Goal: Download file/media

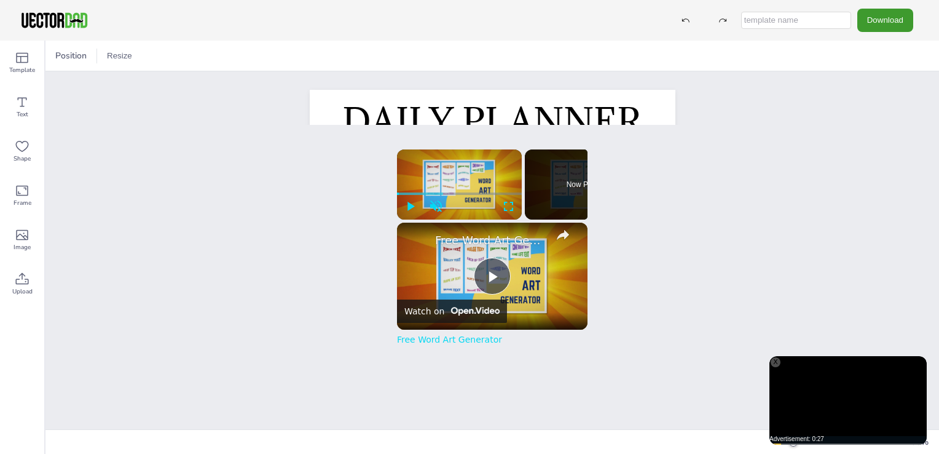
click at [675, 111] on div "DAILY PLANNER My Schedule SUN MON TUE WED THU FRI SAT 6.00 AM 7.00 AM 8.00 AM 9…" at bounding box center [492, 348] width 402 height 517
drag, startPoint x: 673, startPoint y: 125, endPoint x: 654, endPoint y: 186, distance: 63.9
click at [654, 186] on div "Position Resize DAILY PLANNER My Schedule SUN MON TUE WED THU FRI SAT 6.00 AM 7…" at bounding box center [491, 247] width 893 height 413
click at [882, 19] on button "Download" at bounding box center [885, 20] width 56 height 23
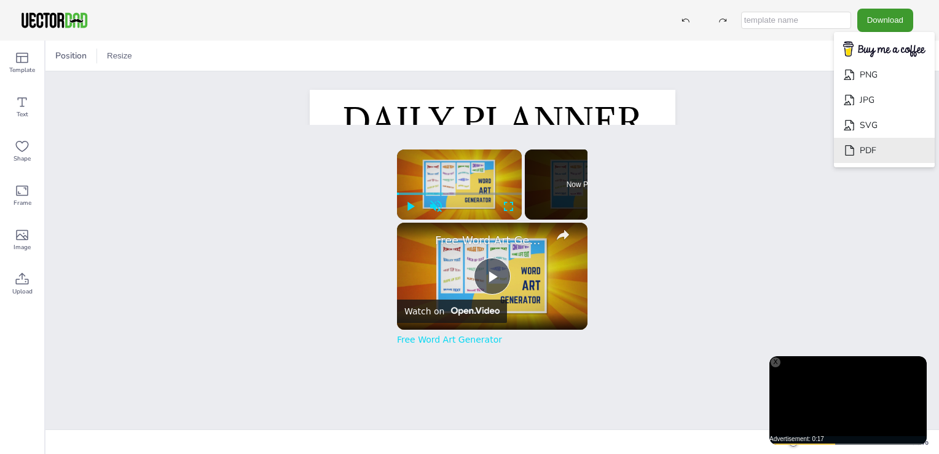
click at [871, 151] on li "PDF" at bounding box center [884, 150] width 101 height 25
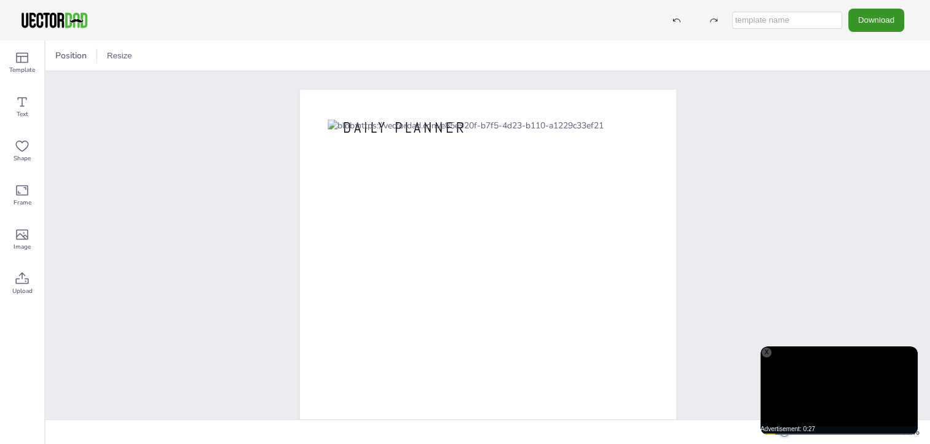
click at [884, 20] on button "Download" at bounding box center [876, 20] width 56 height 23
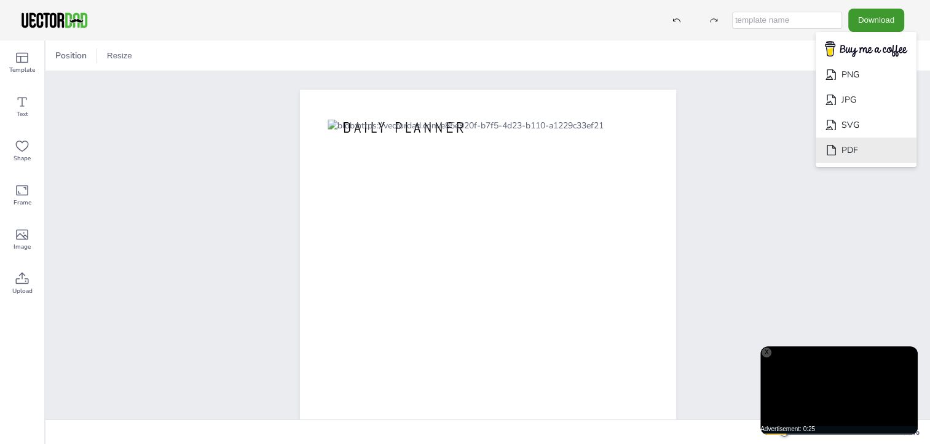
click at [855, 156] on li "PDF" at bounding box center [865, 150] width 101 height 25
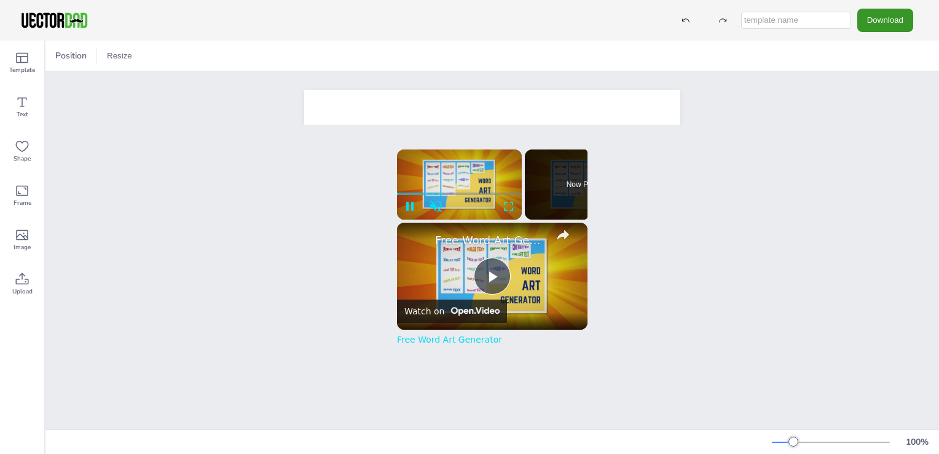
click at [888, 19] on button "Download" at bounding box center [885, 20] width 56 height 23
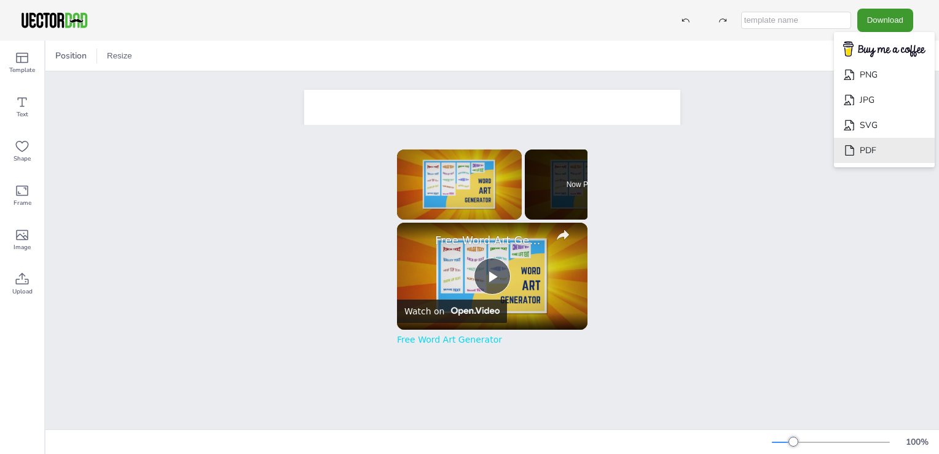
click at [873, 151] on li "PDF" at bounding box center [884, 150] width 101 height 25
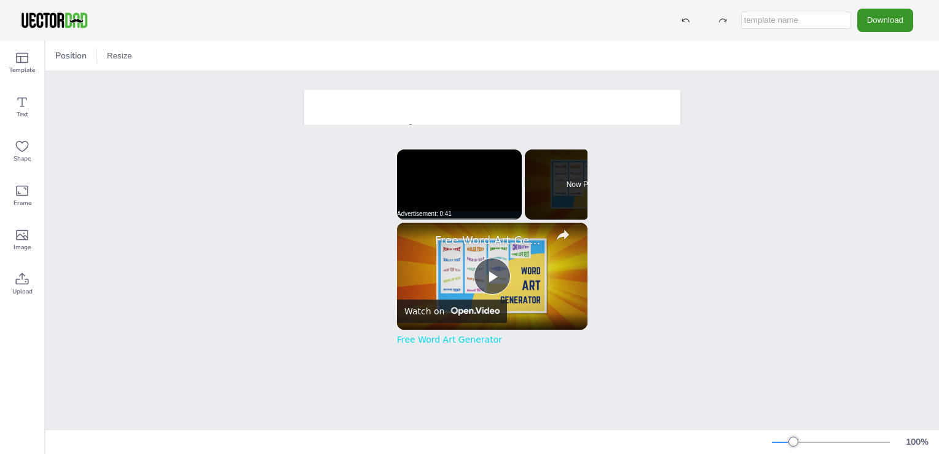
click at [884, 22] on button "Download" at bounding box center [885, 20] width 56 height 23
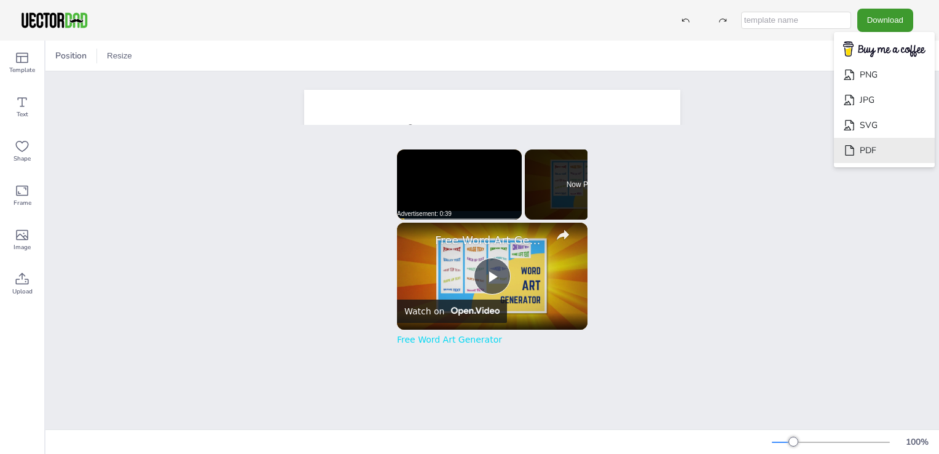
click at [863, 160] on li "PDF" at bounding box center [884, 150] width 101 height 25
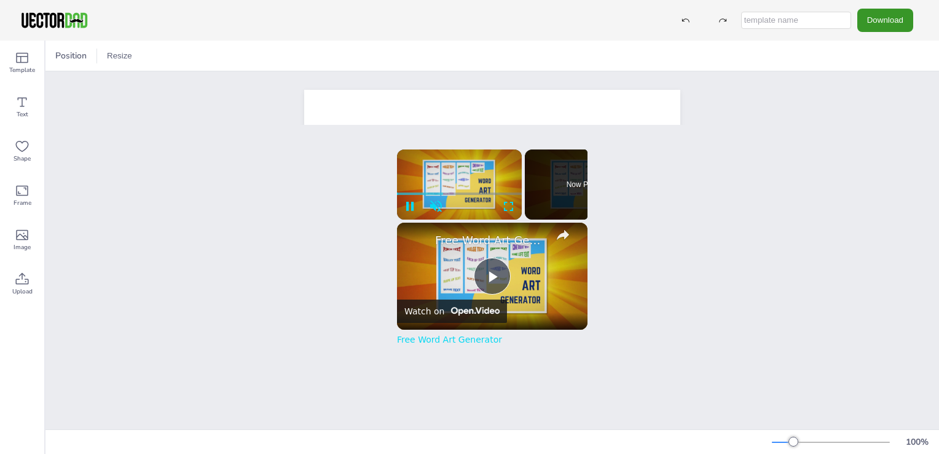
click at [884, 15] on button "Download" at bounding box center [885, 20] width 56 height 23
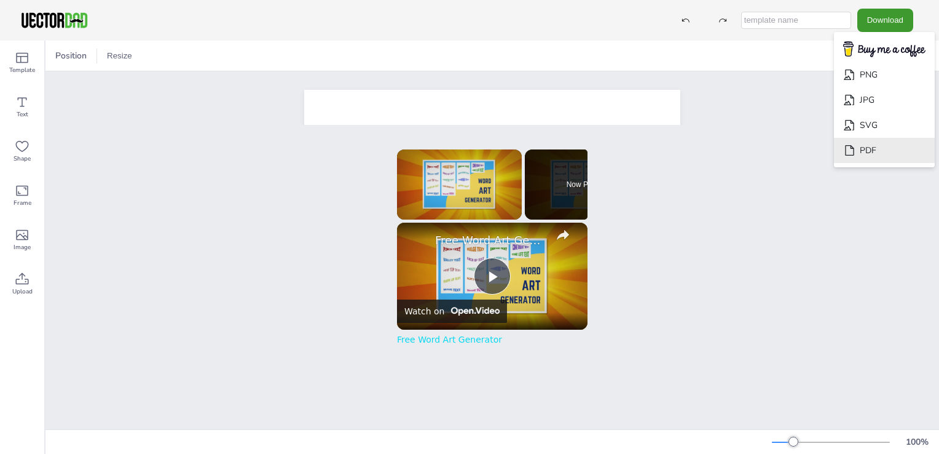
click at [858, 142] on li "PDF" at bounding box center [884, 150] width 101 height 25
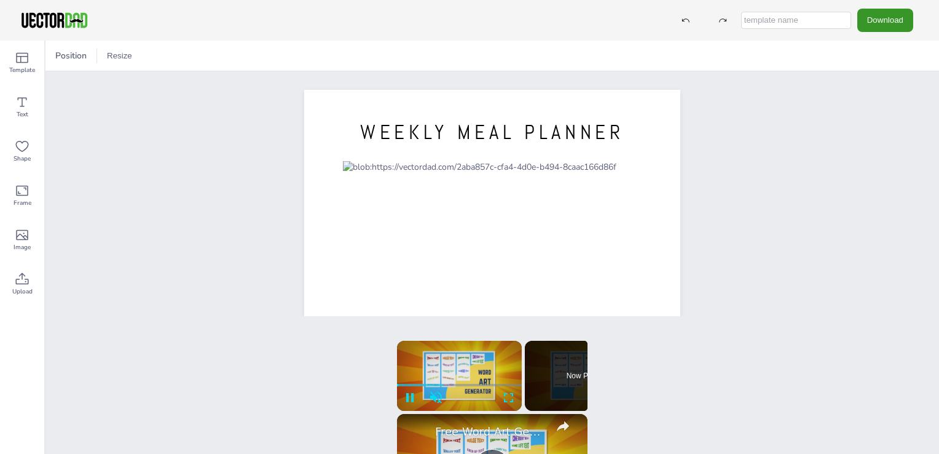
click at [881, 18] on button "Download" at bounding box center [885, 20] width 56 height 23
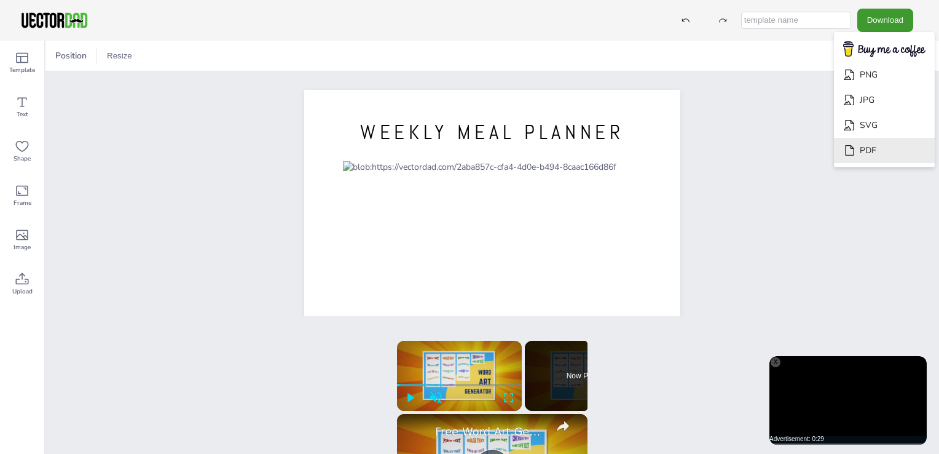
click at [863, 149] on li "PDF" at bounding box center [884, 150] width 101 height 25
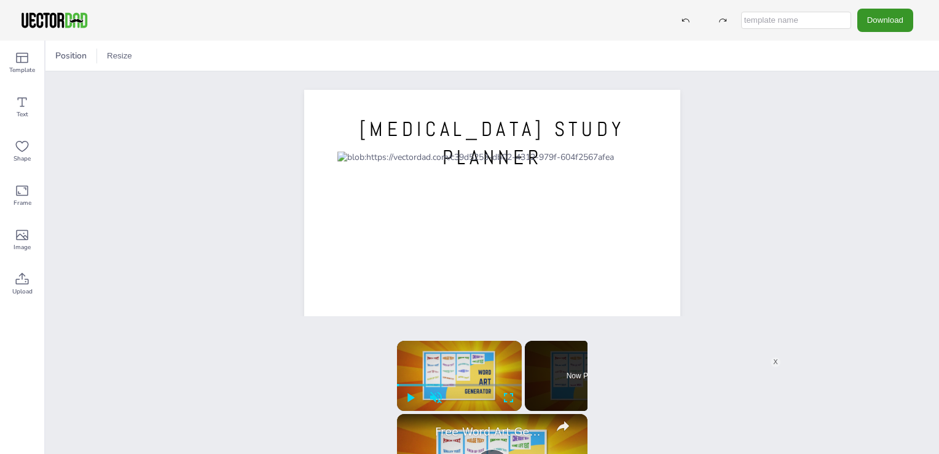
click at [879, 22] on button "Download" at bounding box center [885, 20] width 56 height 23
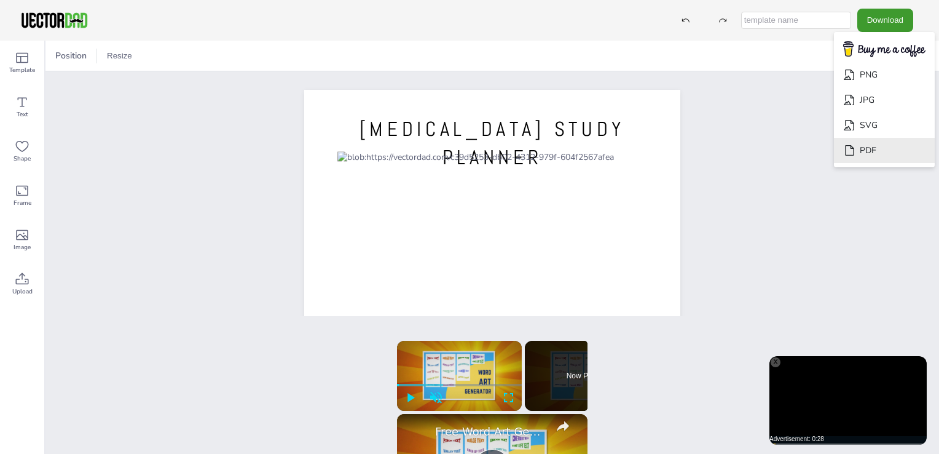
click at [875, 149] on li "PDF" at bounding box center [884, 150] width 101 height 25
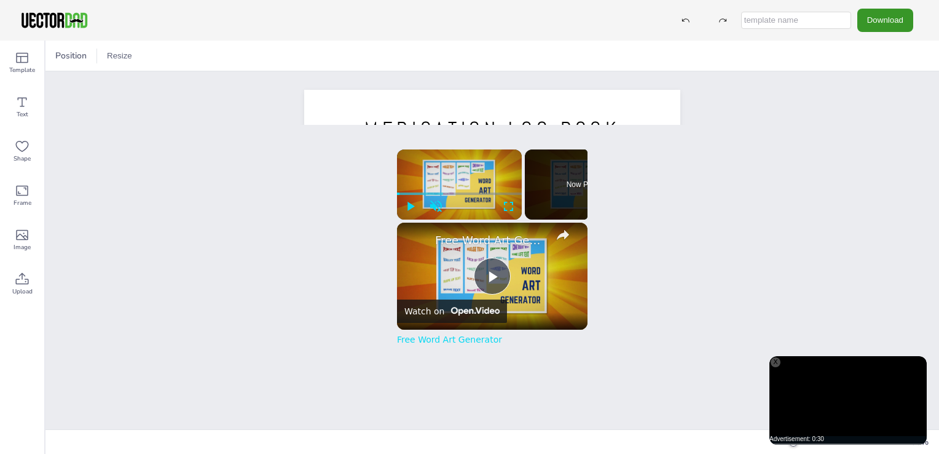
click at [879, 23] on button "Download" at bounding box center [885, 20] width 56 height 23
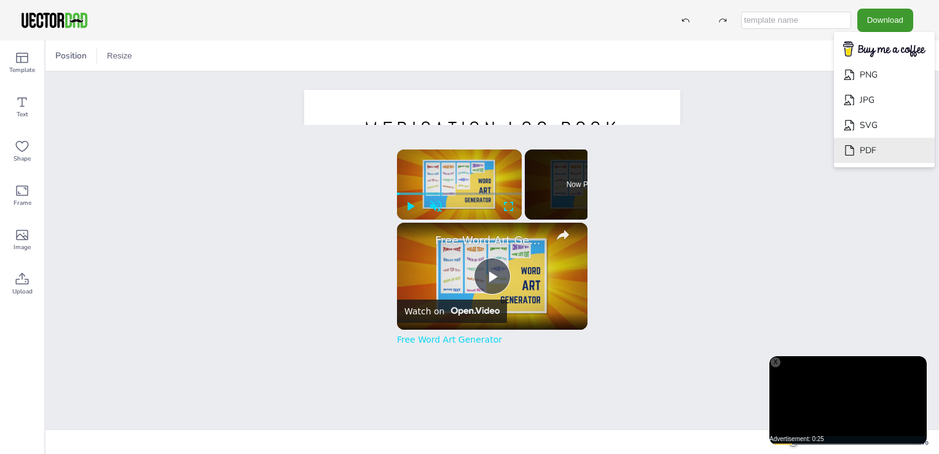
click at [877, 149] on li "PDF" at bounding box center [884, 150] width 101 height 25
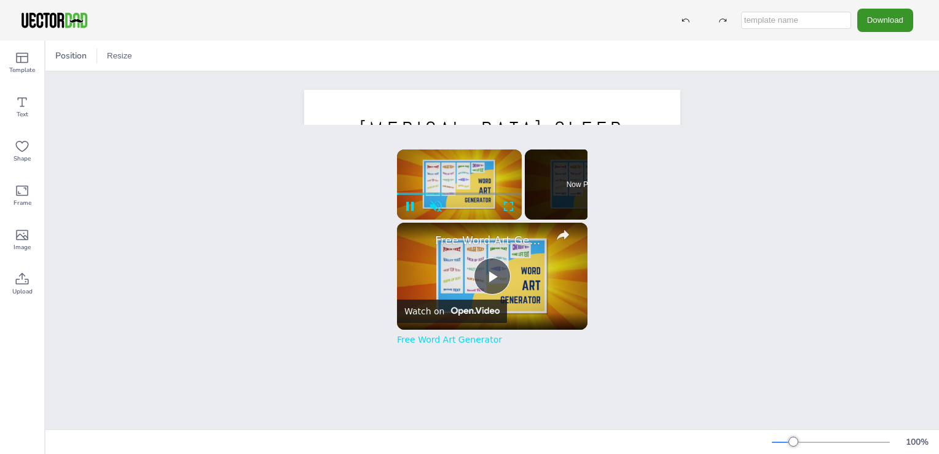
click at [876, 23] on button "Download" at bounding box center [885, 20] width 56 height 23
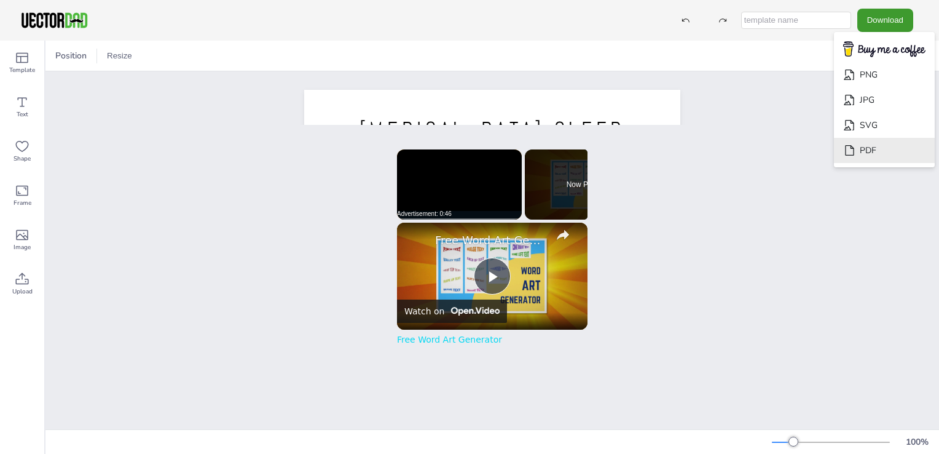
click at [856, 144] on icon "Download" at bounding box center [849, 150] width 13 height 13
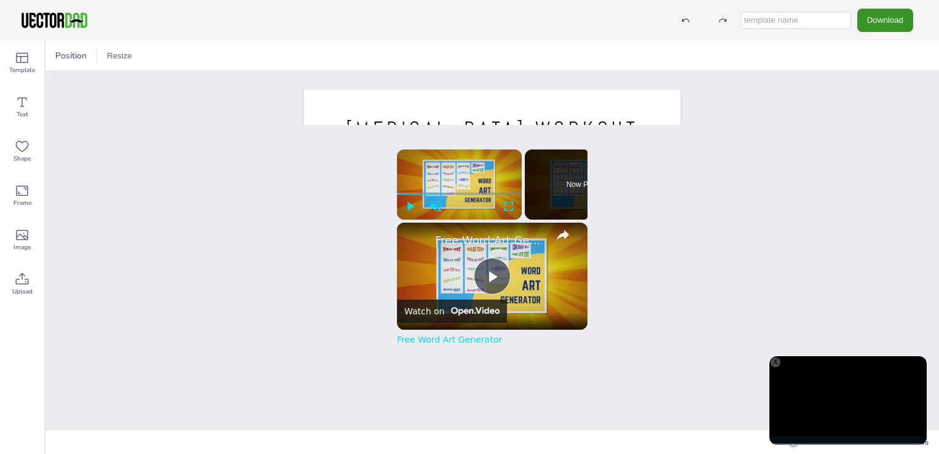
click at [880, 20] on button "Download" at bounding box center [885, 20] width 56 height 23
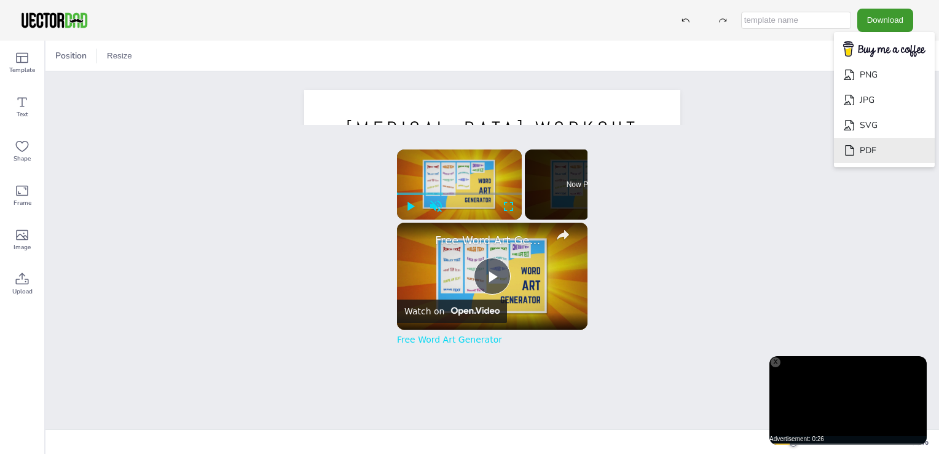
click at [867, 150] on li "PDF" at bounding box center [884, 150] width 101 height 25
